Goal: Information Seeking & Learning: Learn about a topic

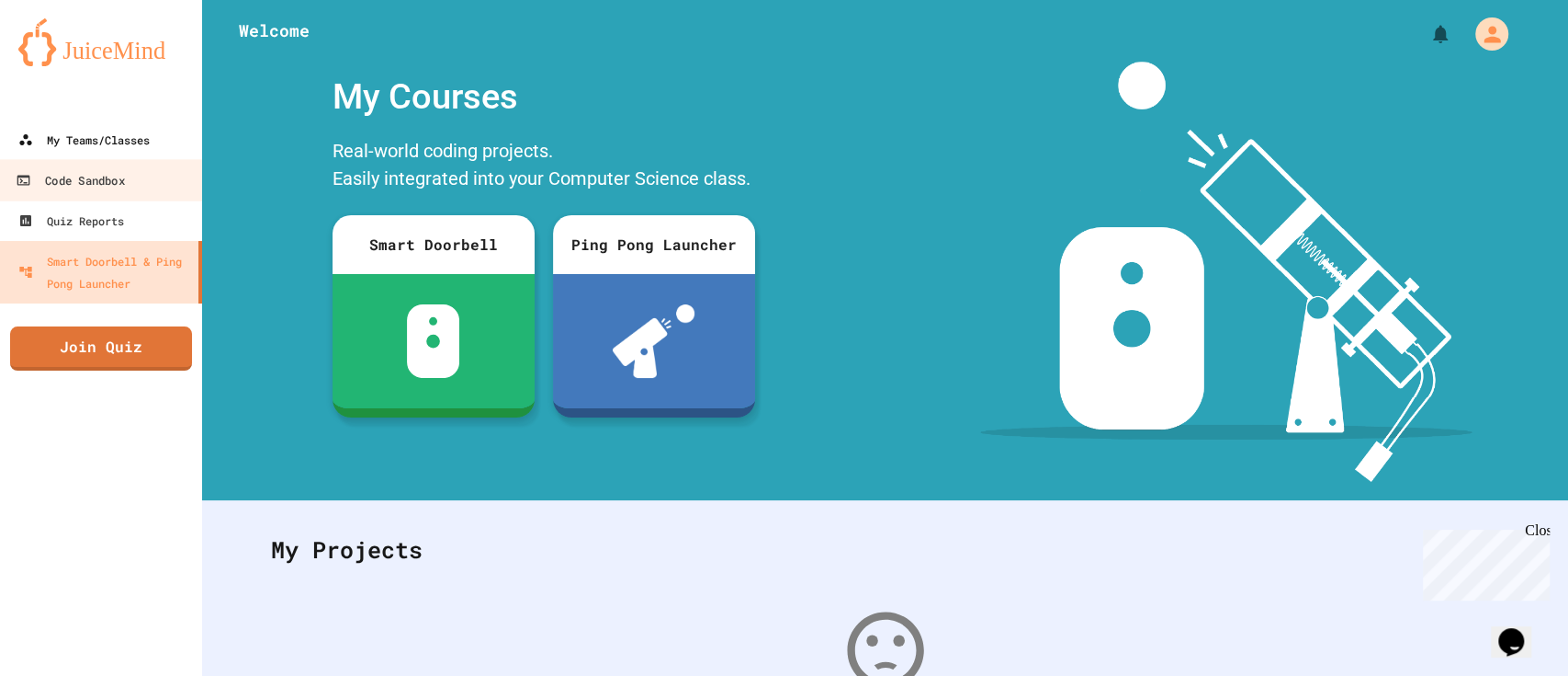
click at [91, 177] on div "Code Sandbox" at bounding box center [70, 180] width 108 height 23
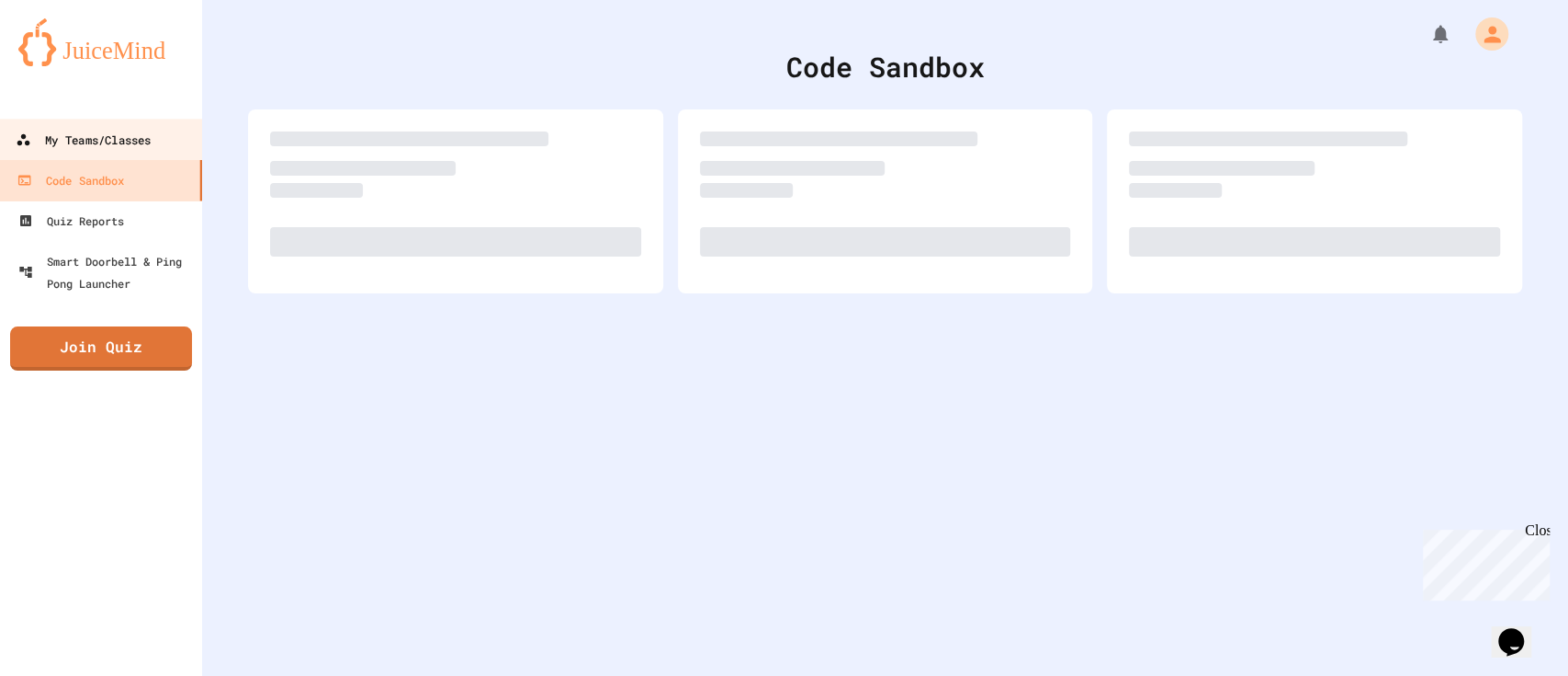
click at [127, 133] on div "My Teams/Classes" at bounding box center [83, 140] width 135 height 23
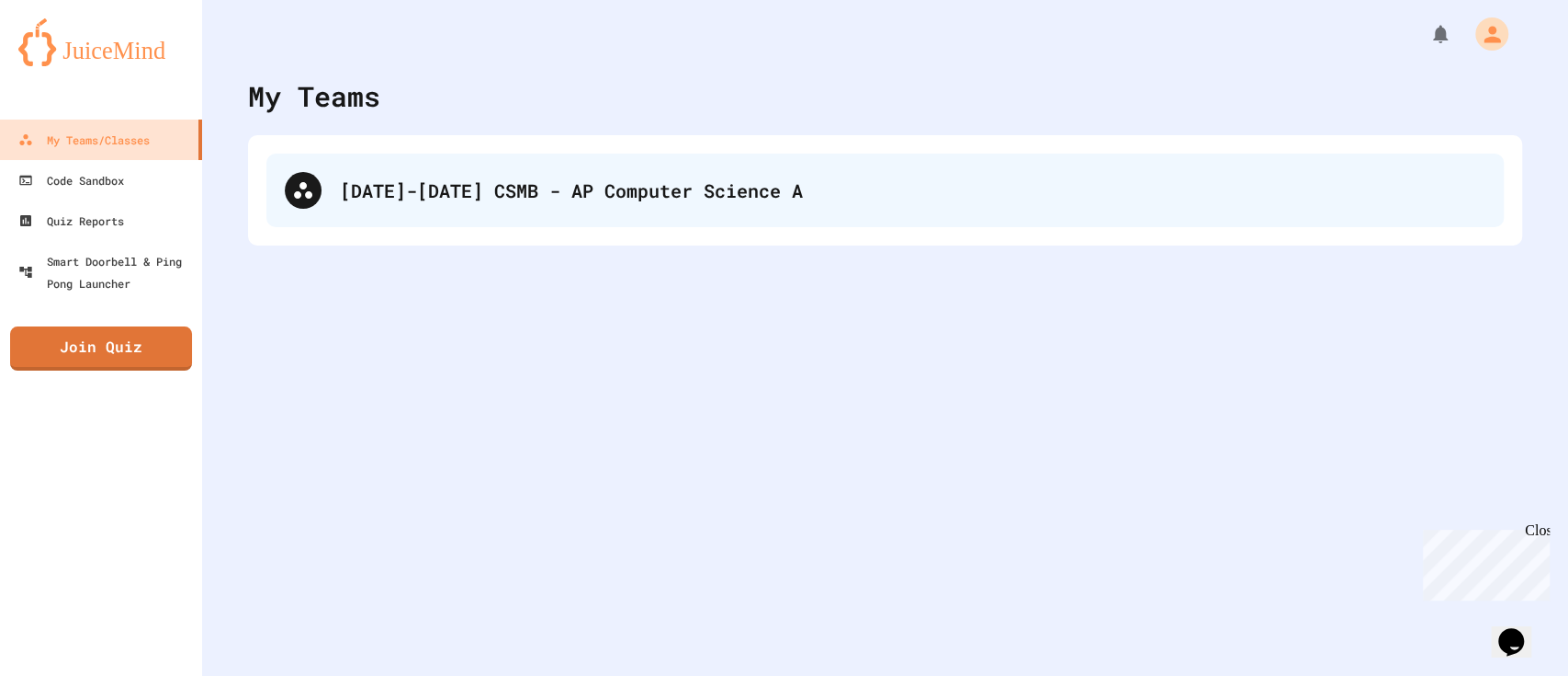
click at [594, 211] on div "[DATE]-[DATE] CSMB - AP Computer Science A" at bounding box center [885, 191] width 1238 height 74
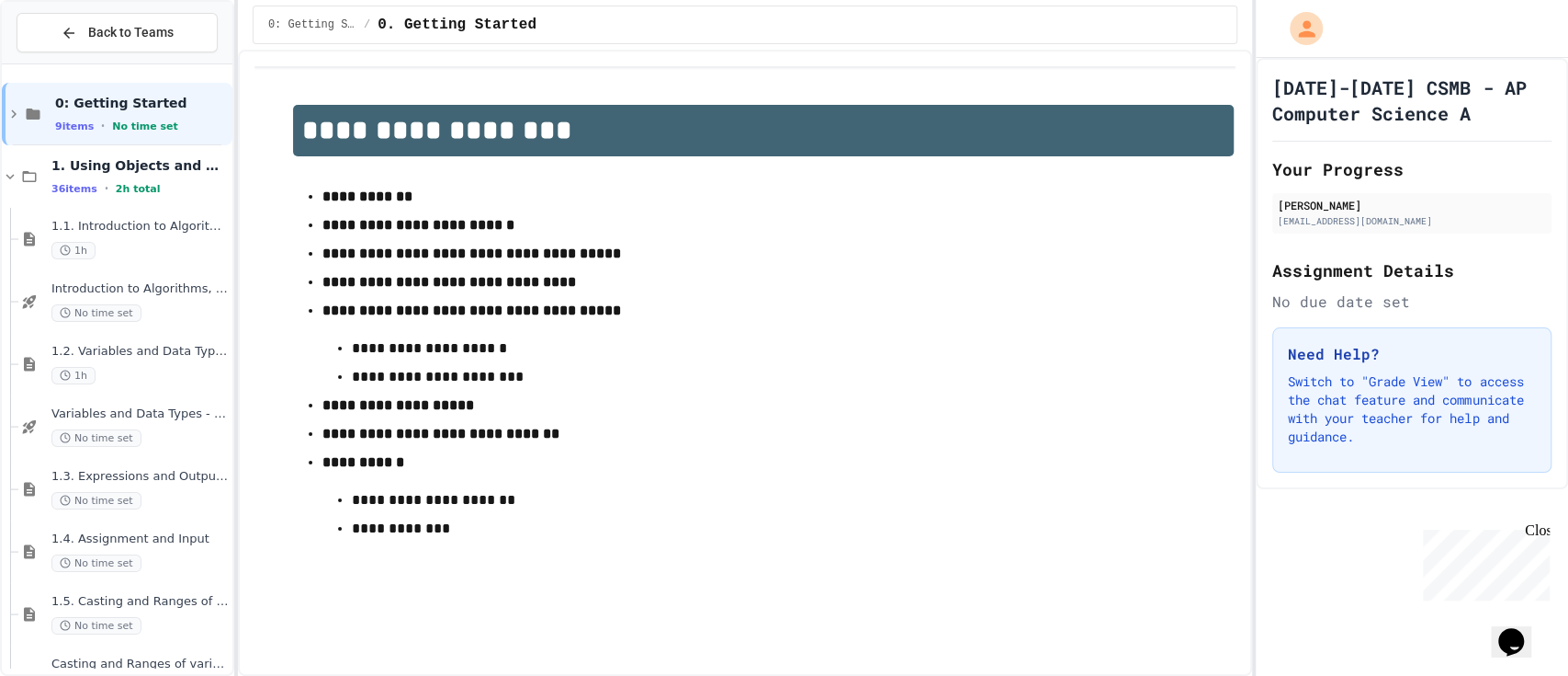
click at [830, 512] on p "**********" at bounding box center [763, 499] width 824 height 24
click at [147, 164] on span "1. Using Objects and Methods" at bounding box center [141, 166] width 177 height 17
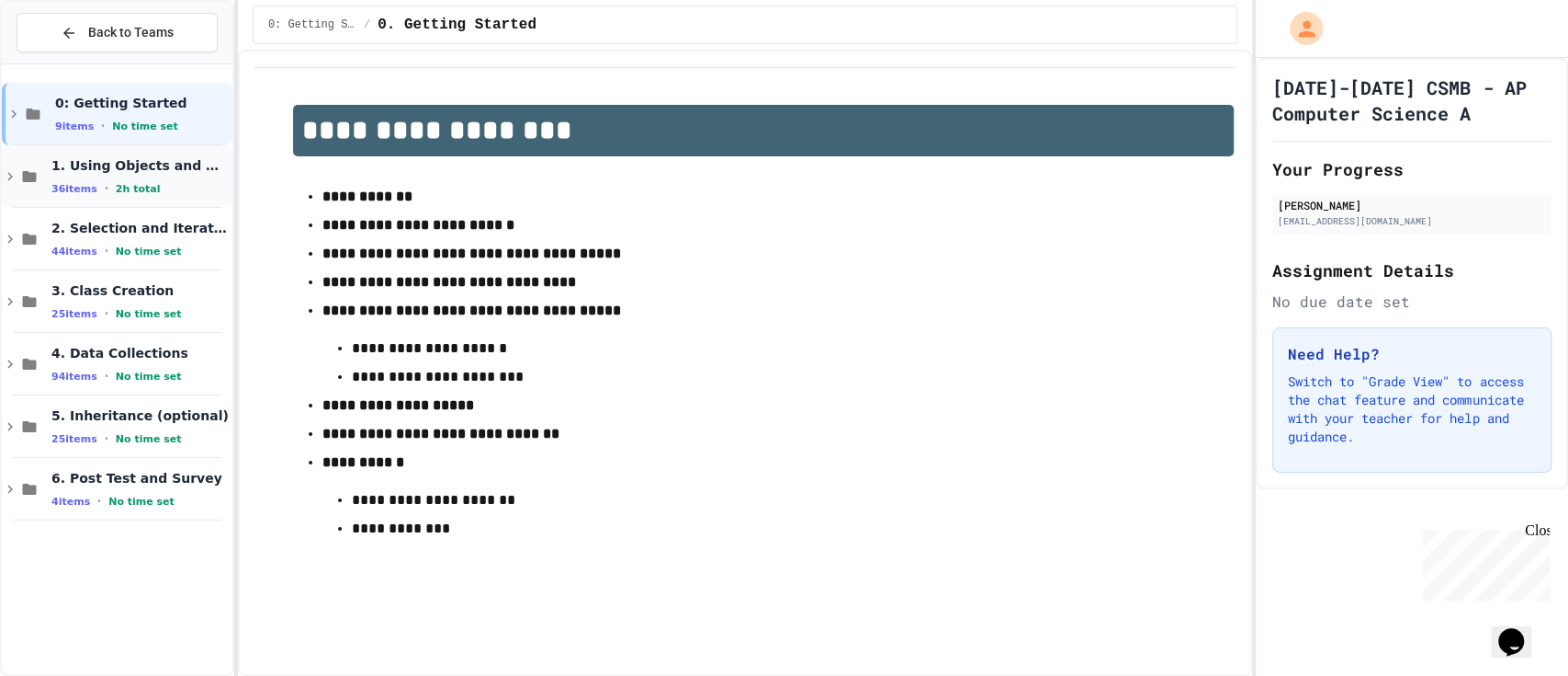
click at [153, 181] on div "36 items • 2h total" at bounding box center [141, 189] width 177 height 15
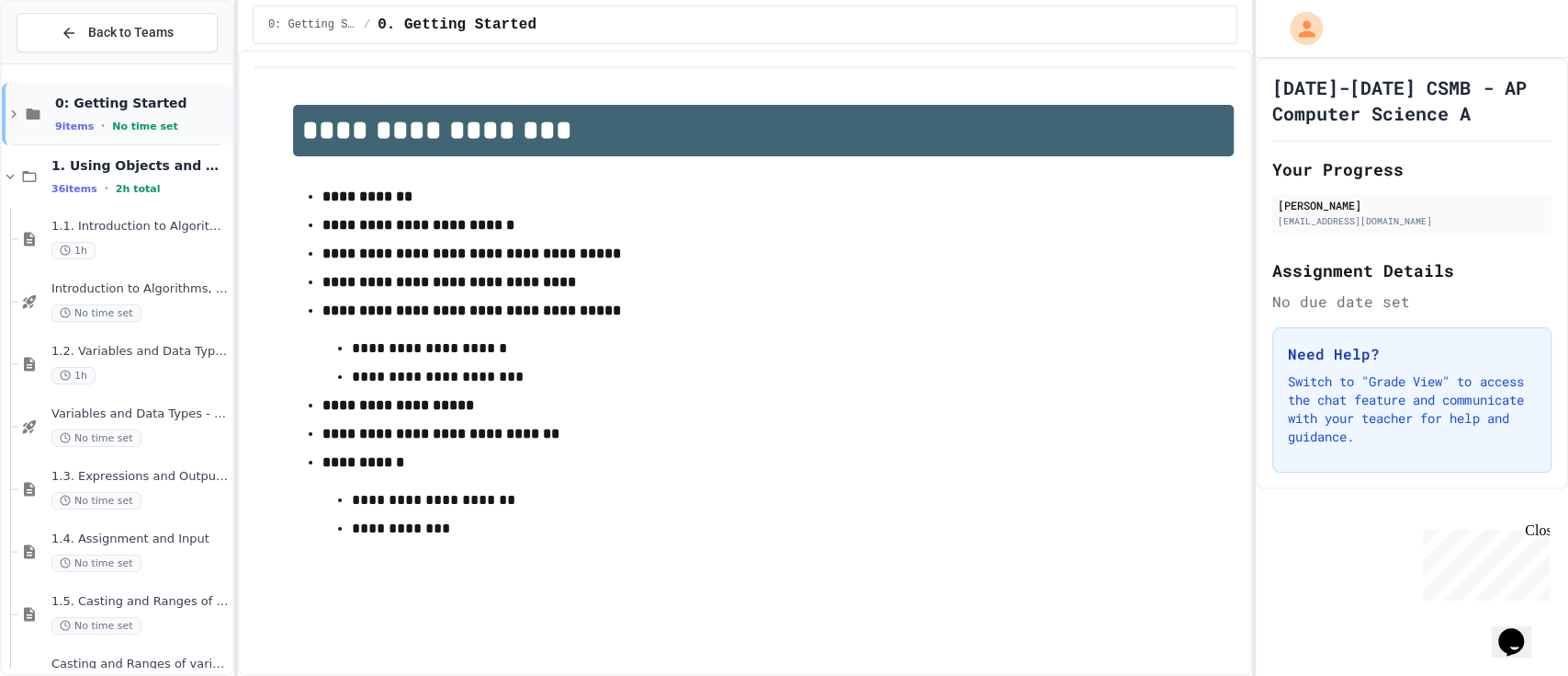
click at [15, 107] on icon at bounding box center [14, 114] width 17 height 17
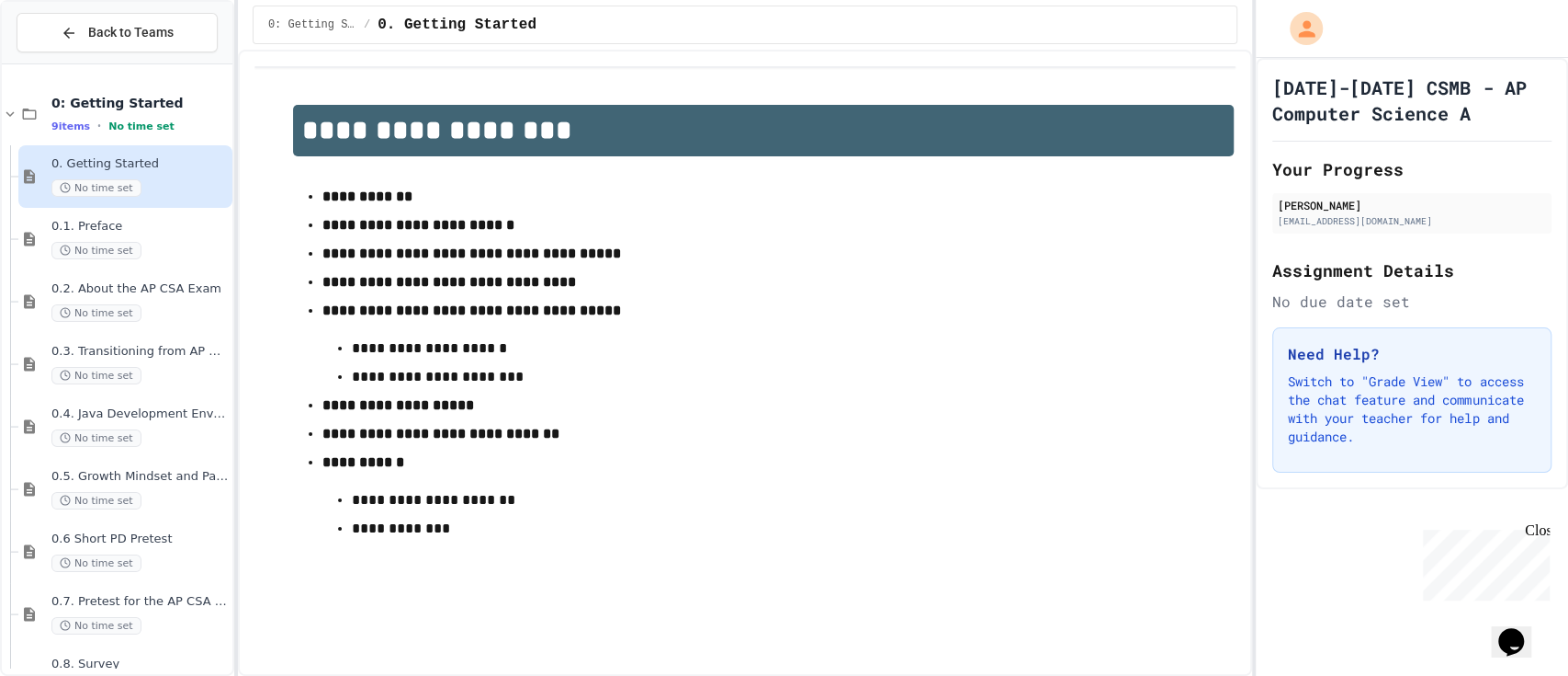
click at [169, 175] on div "0. Getting Started No time set" at bounding box center [141, 177] width 177 height 41
click at [141, 203] on div "0. Getting Started No time set" at bounding box center [125, 177] width 214 height 62
click at [140, 246] on div "No time set" at bounding box center [141, 250] width 177 height 18
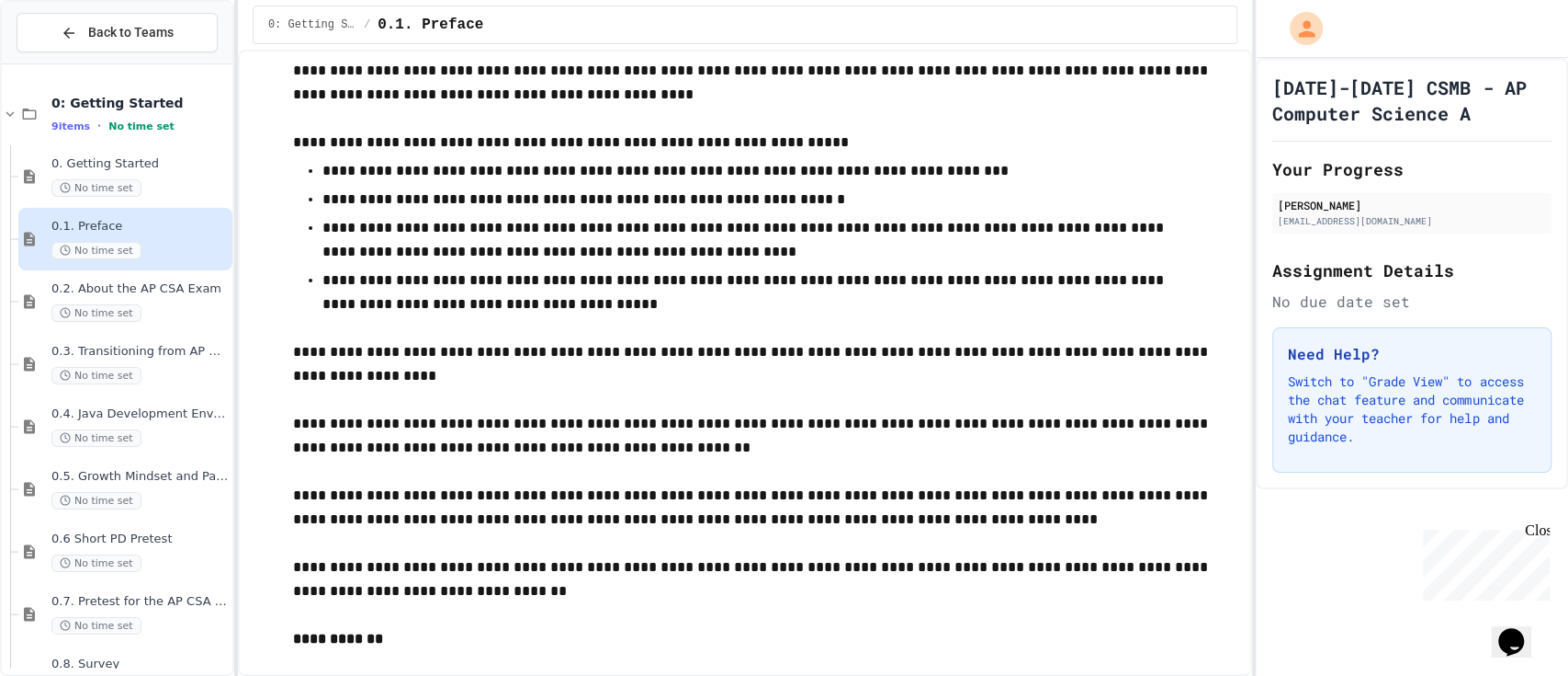
scroll to position [876, 0]
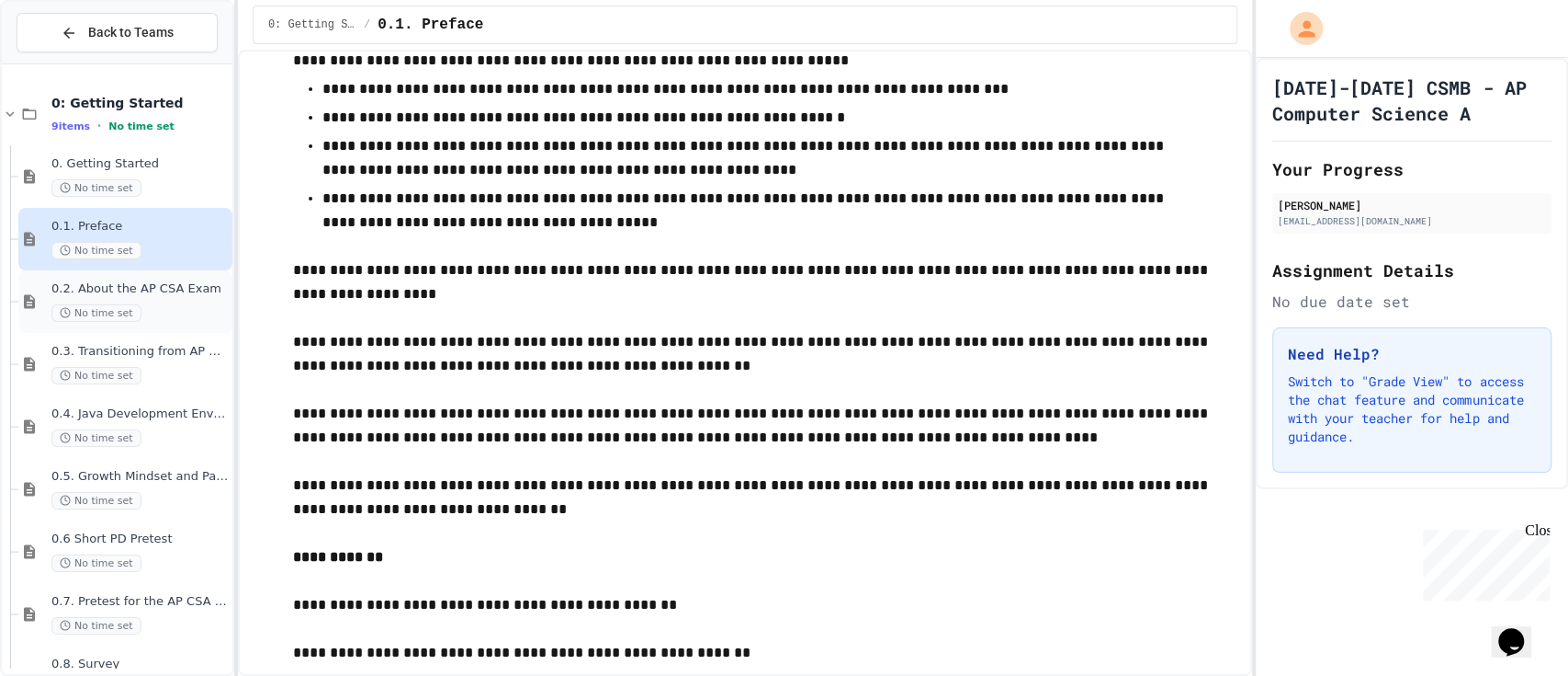
click at [147, 296] on span "0.2. About the AP CSA Exam" at bounding box center [141, 289] width 177 height 16
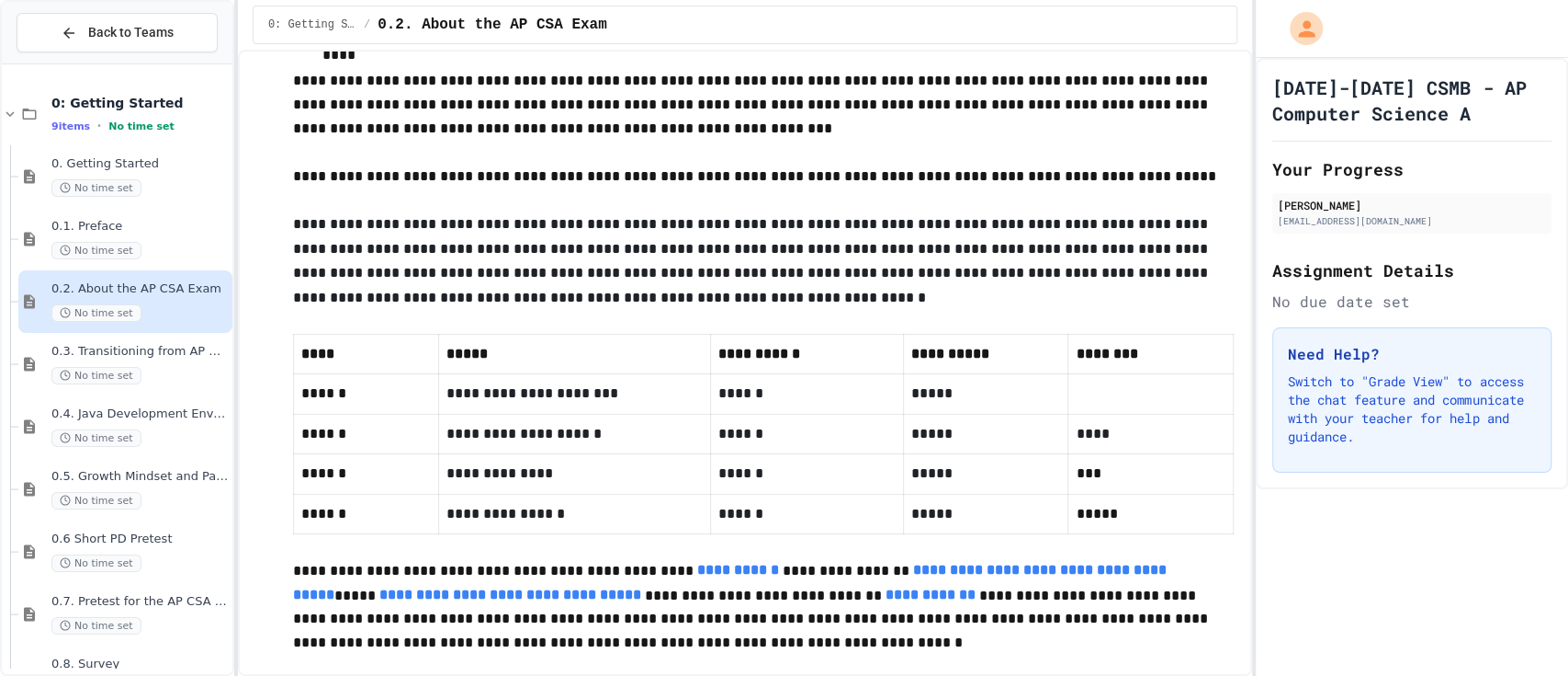
scroll to position [736, 0]
click at [133, 390] on div "0.3. Transitioning from AP CSP to AP CSA No time set" at bounding box center [125, 364] width 214 height 62
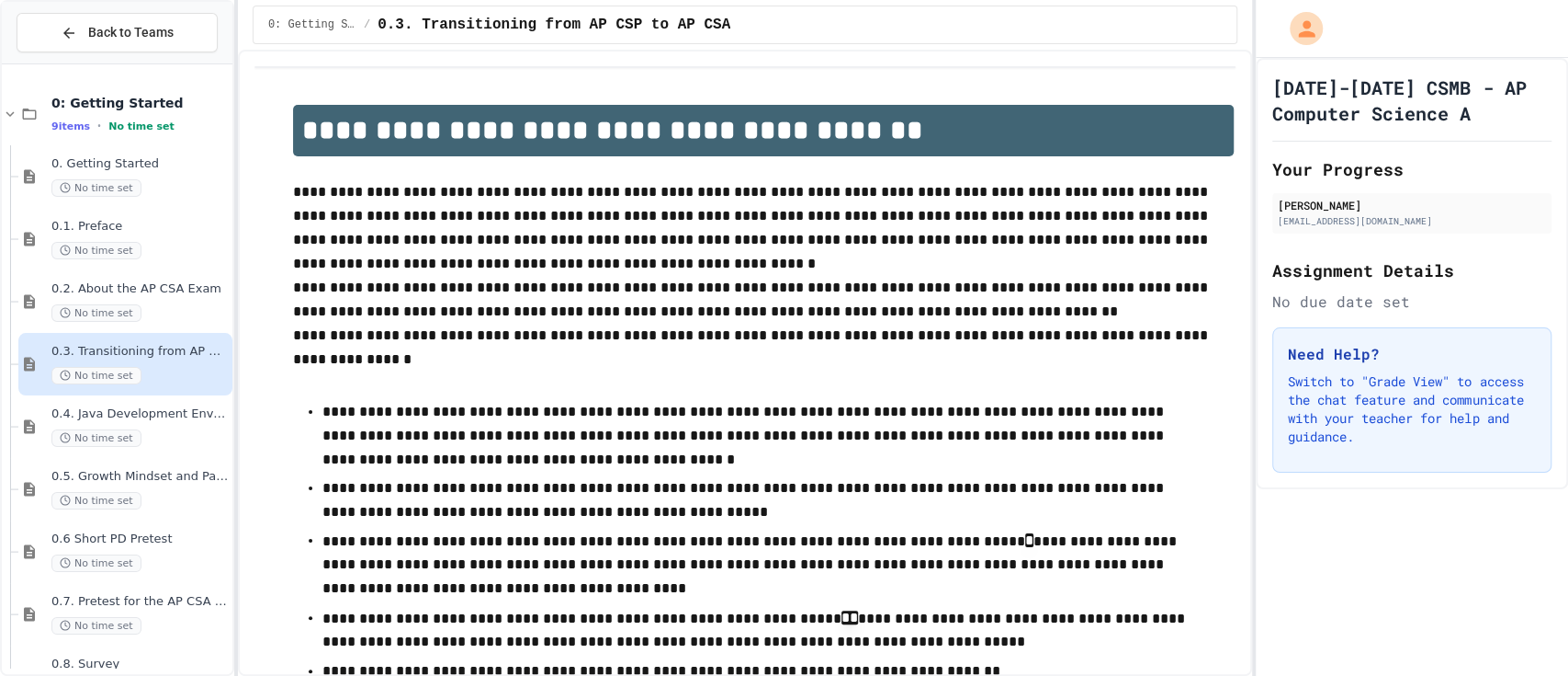
click at [603, 460] on p "**********" at bounding box center [756, 436] width 867 height 72
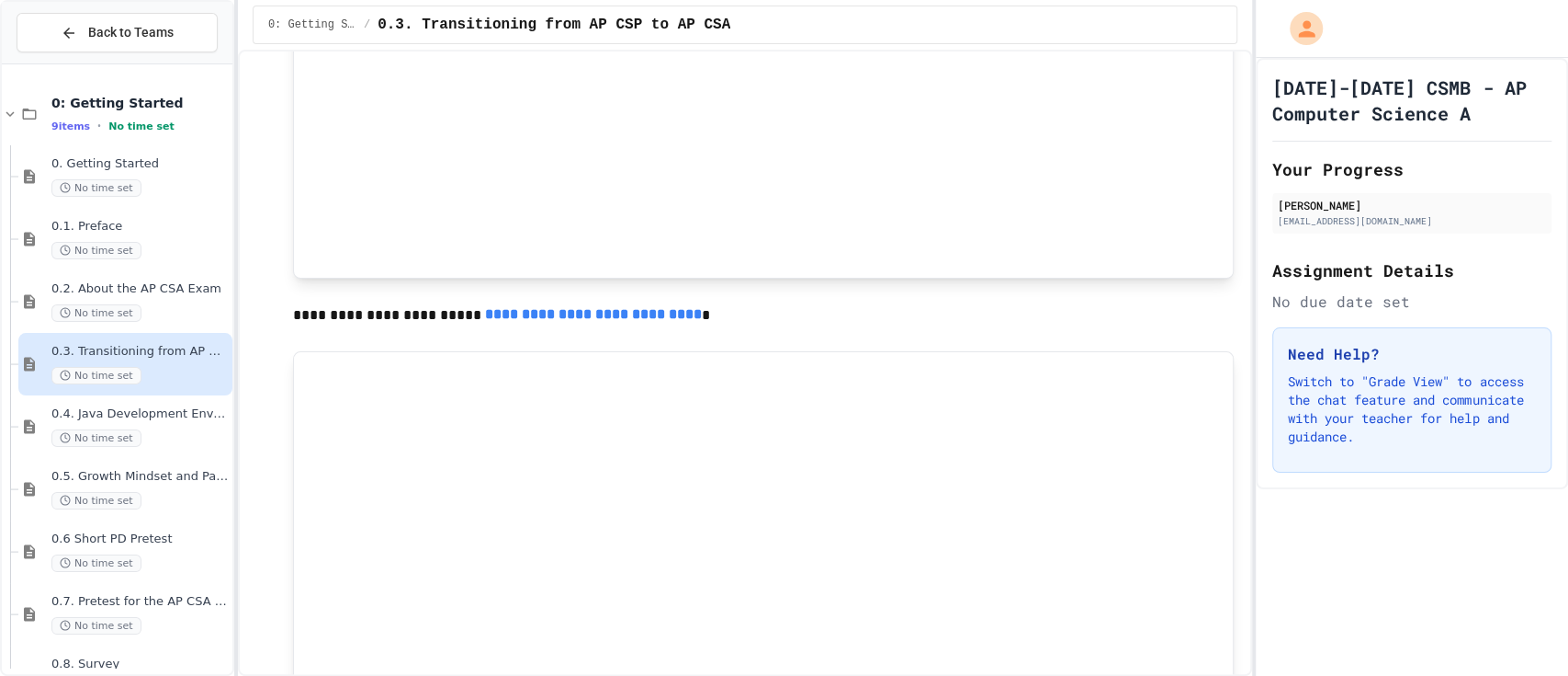
scroll to position [1270, 0]
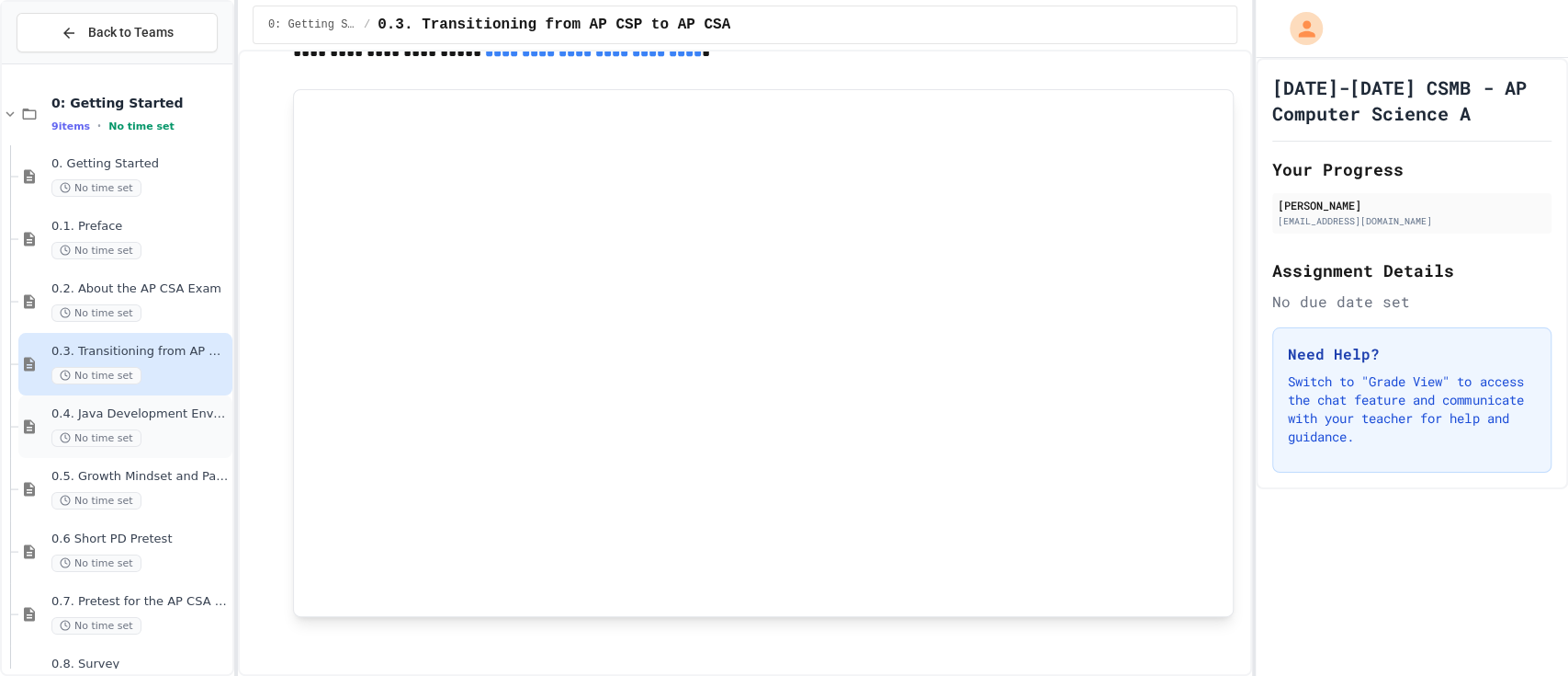
click at [192, 415] on span "0.4. Java Development Environments" at bounding box center [141, 414] width 177 height 16
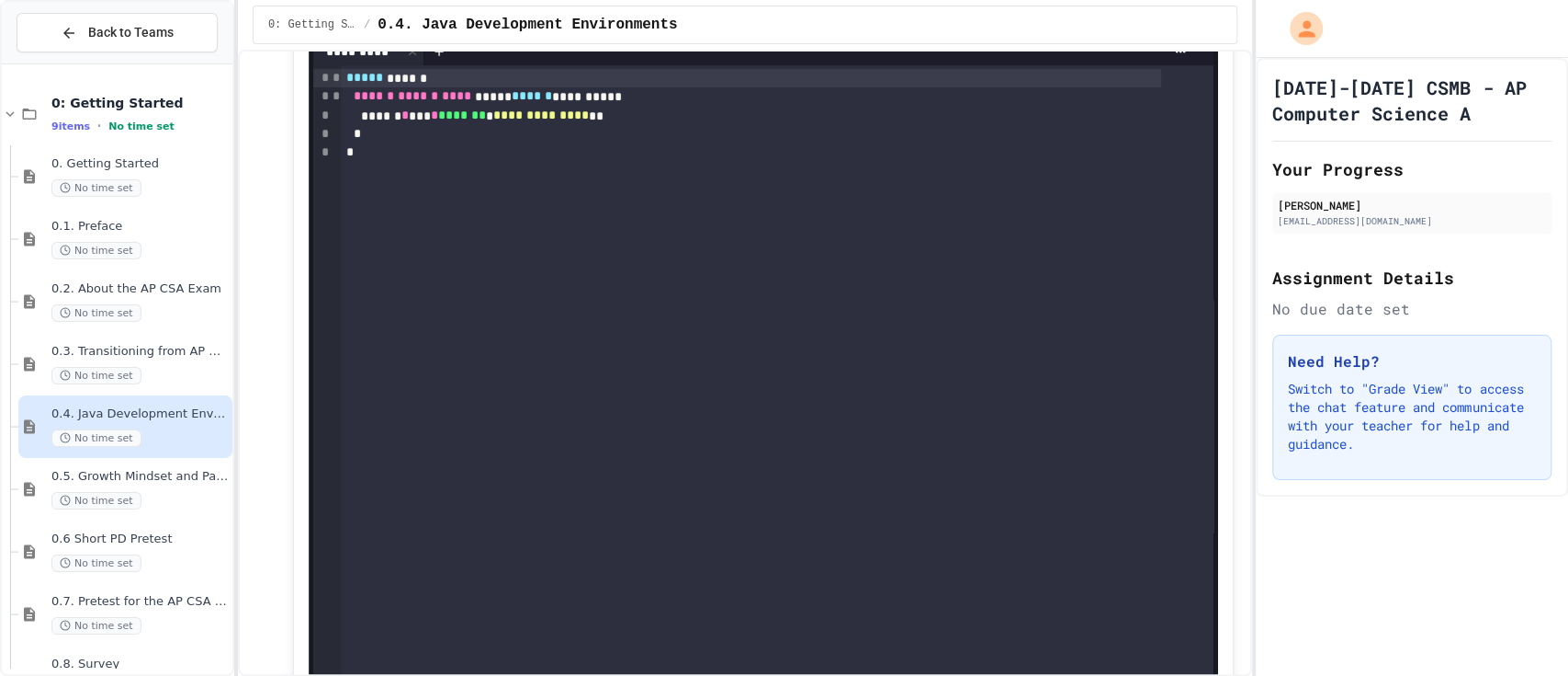
scroll to position [499, 0]
